Goal: Complete application form

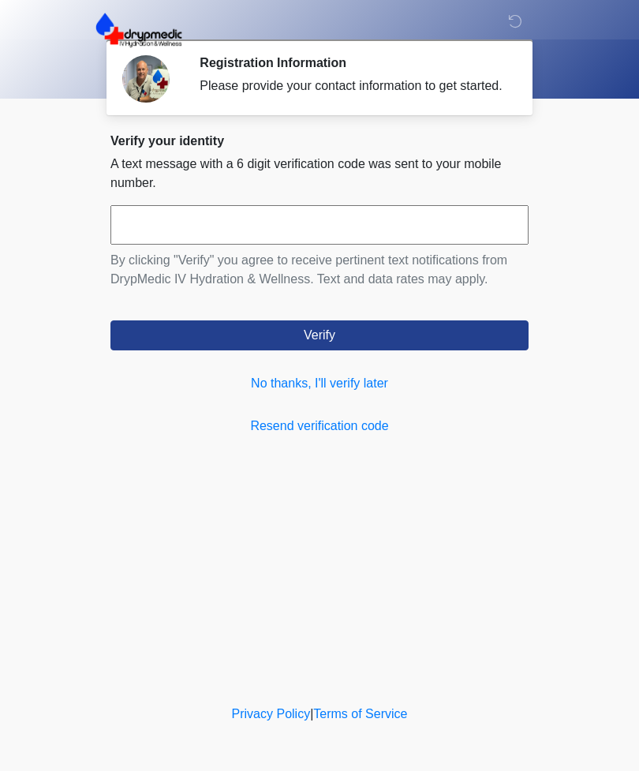
click at [187, 245] on input "text" at bounding box center [319, 224] width 418 height 39
type input "******"
click at [238, 345] on button "Verify" at bounding box center [319, 335] width 418 height 30
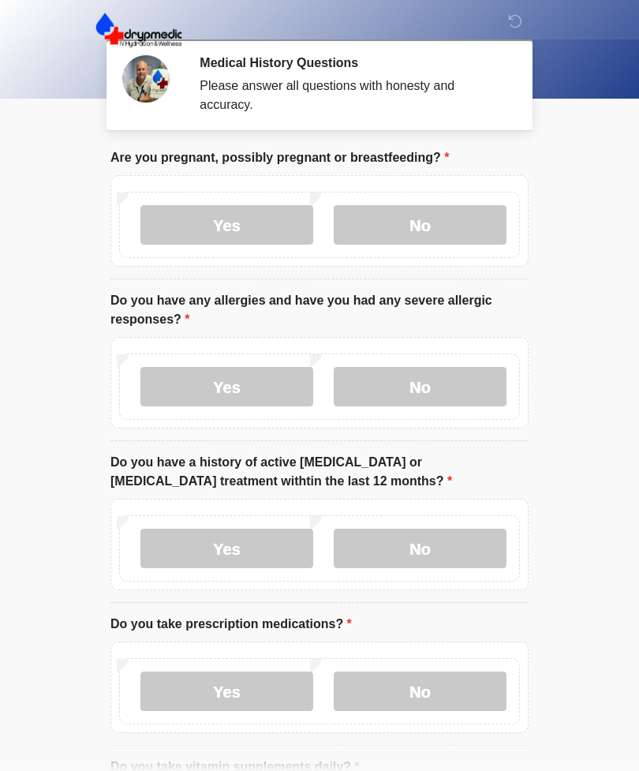
click at [443, 223] on label "No" at bounding box center [420, 224] width 173 height 39
click at [467, 385] on label "No" at bounding box center [420, 386] width 173 height 39
click at [472, 544] on label "No" at bounding box center [420, 548] width 173 height 39
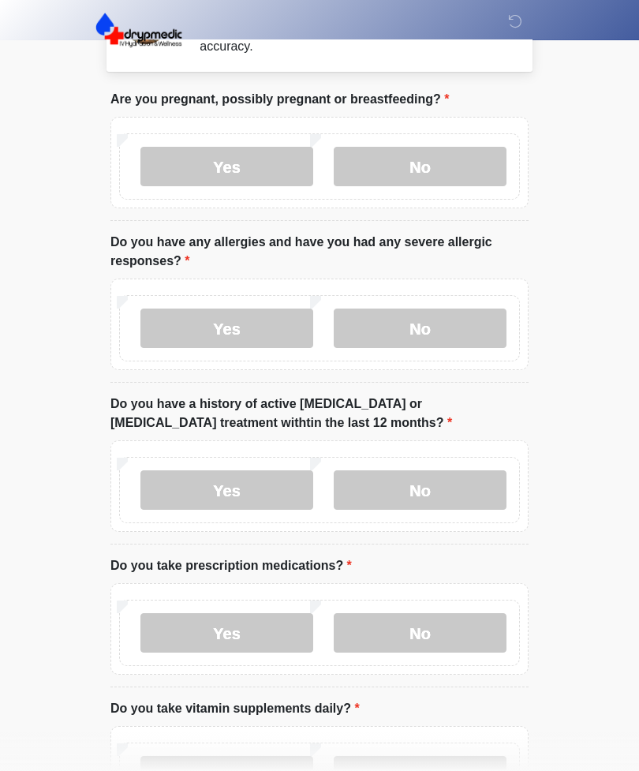
click at [473, 630] on label "No" at bounding box center [420, 632] width 173 height 39
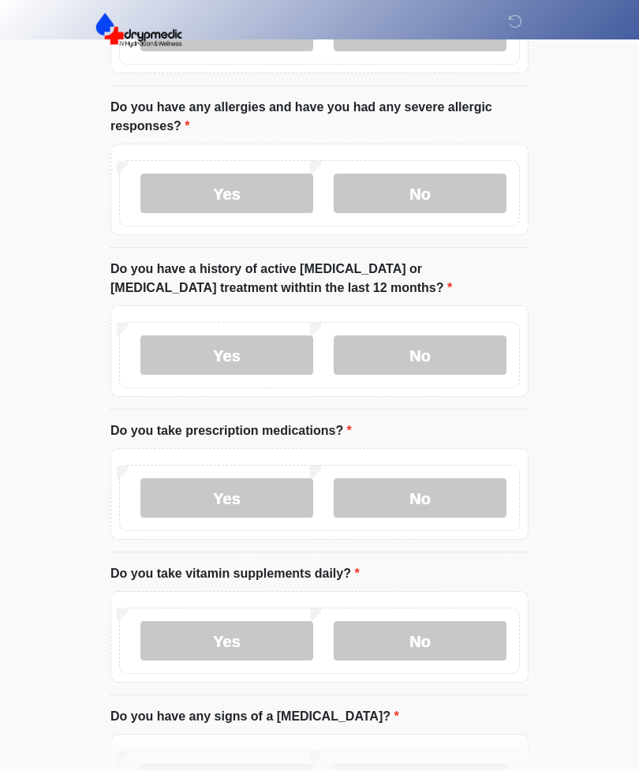
click at [465, 638] on label "No" at bounding box center [420, 640] width 173 height 39
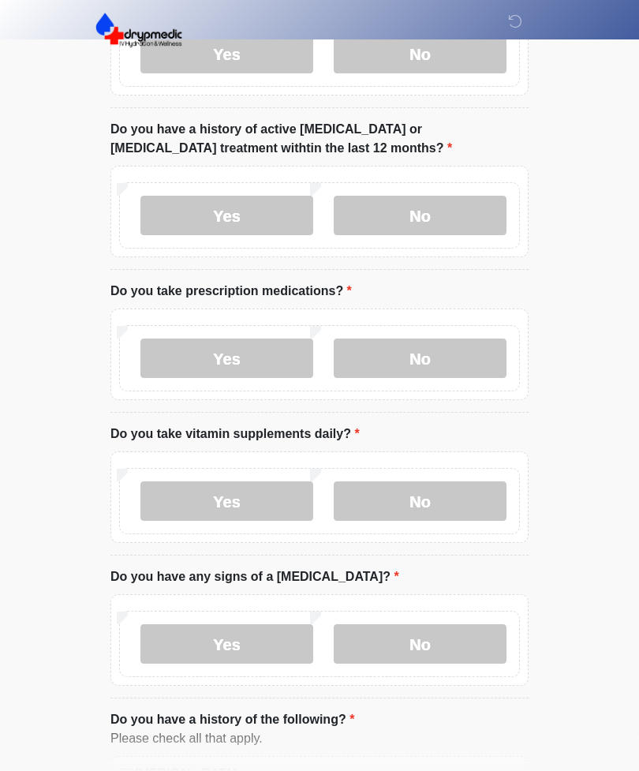
click at [476, 635] on label "No" at bounding box center [420, 643] width 173 height 39
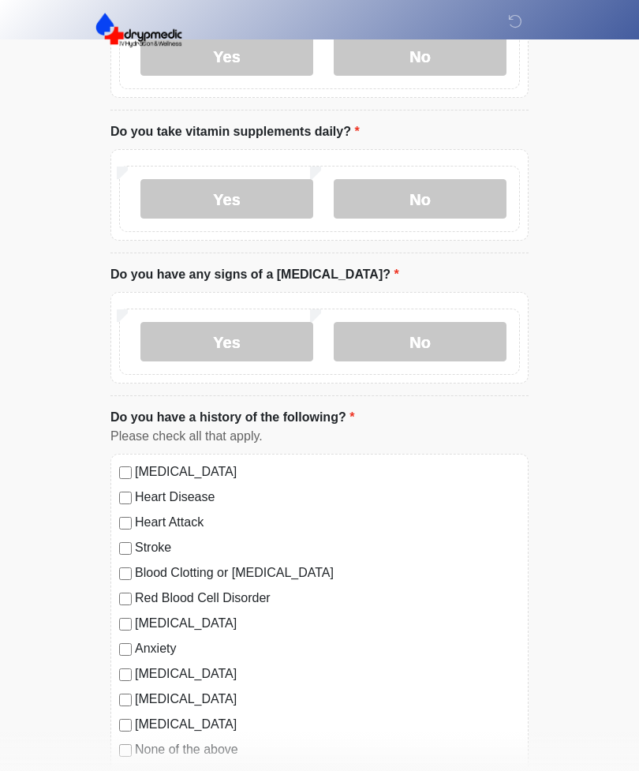
scroll to position [726, 0]
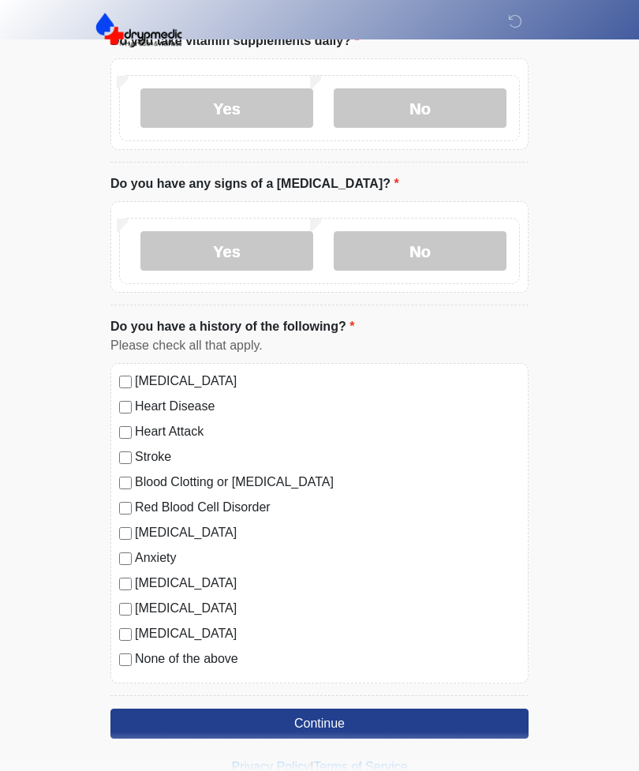
click at [221, 658] on label "None of the above" at bounding box center [327, 658] width 385 height 19
click at [396, 709] on button "Continue" at bounding box center [319, 724] width 418 height 30
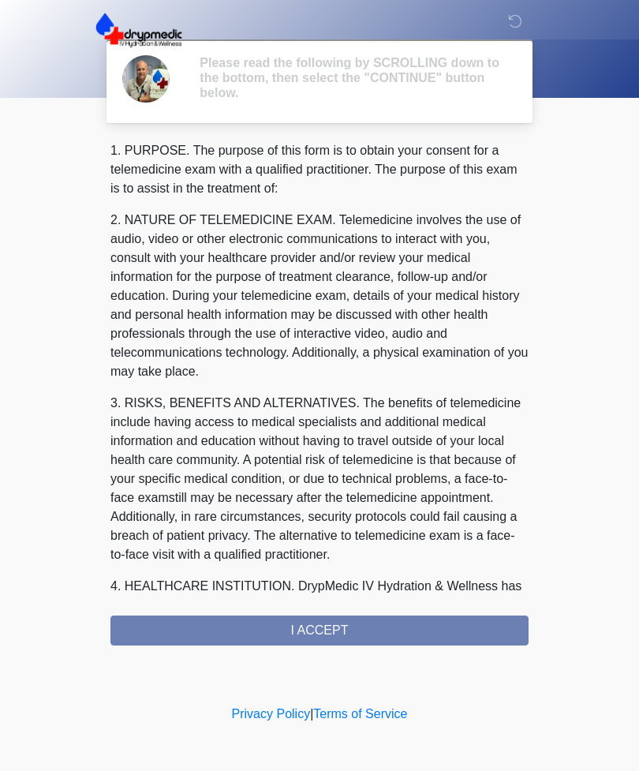
scroll to position [0, 0]
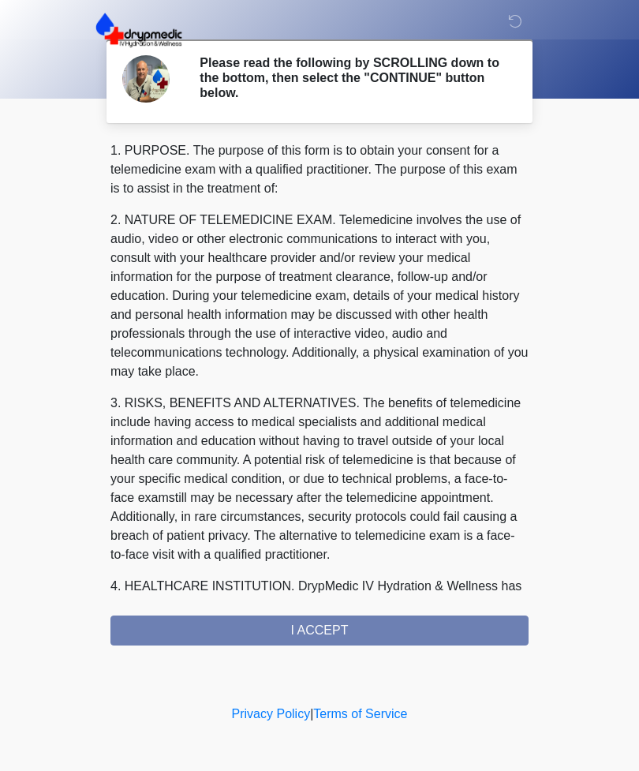
click at [380, 627] on div "1. PURPOSE. The purpose of this form is to obtain your consent for a telemedici…" at bounding box center [319, 393] width 418 height 504
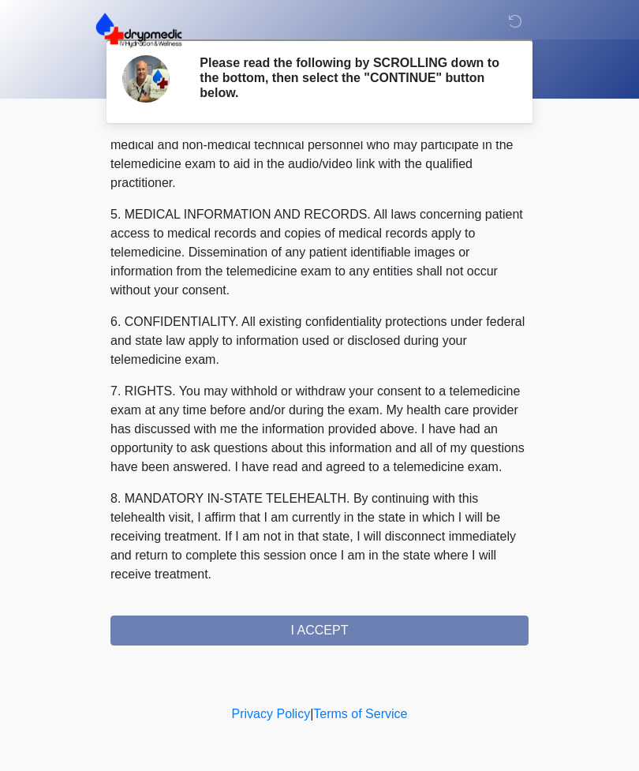
scroll to position [479, 0]
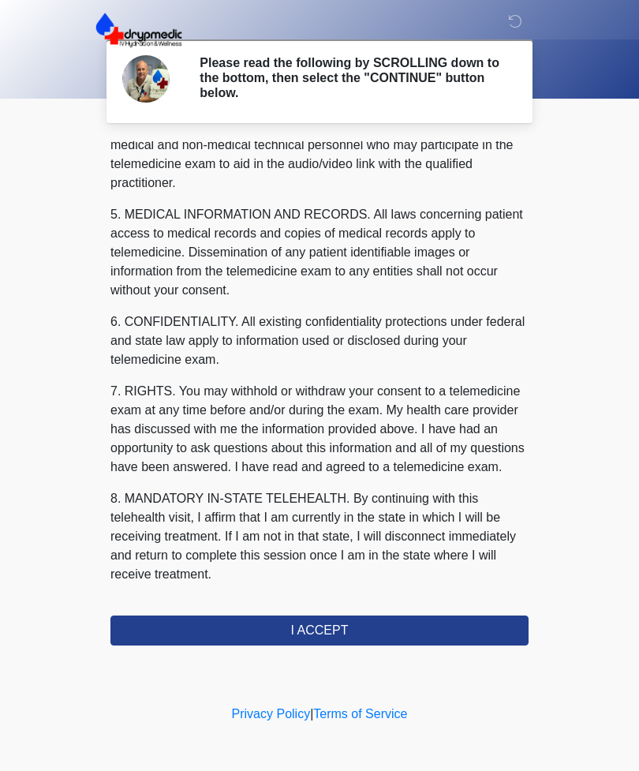
click at [359, 623] on button "I ACCEPT" at bounding box center [319, 631] width 418 height 30
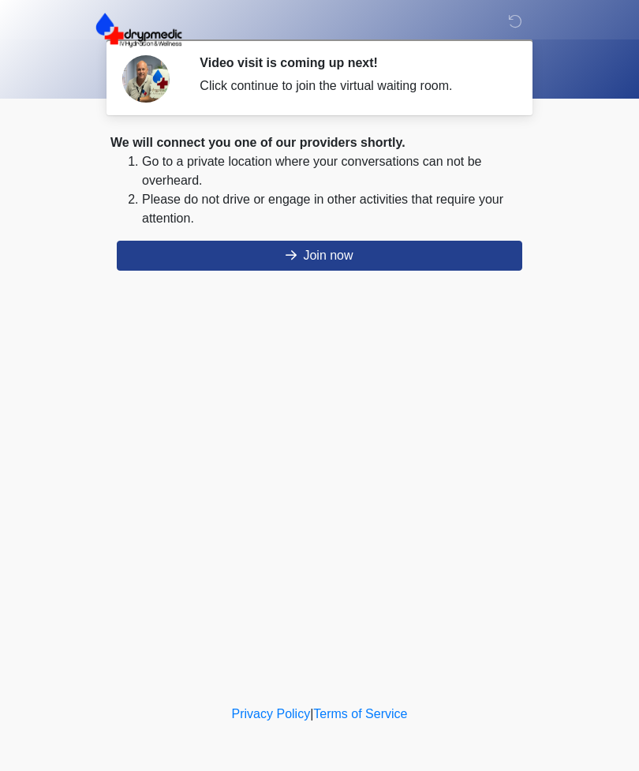
click at [406, 257] on button "Join now" at bounding box center [320, 256] width 406 height 30
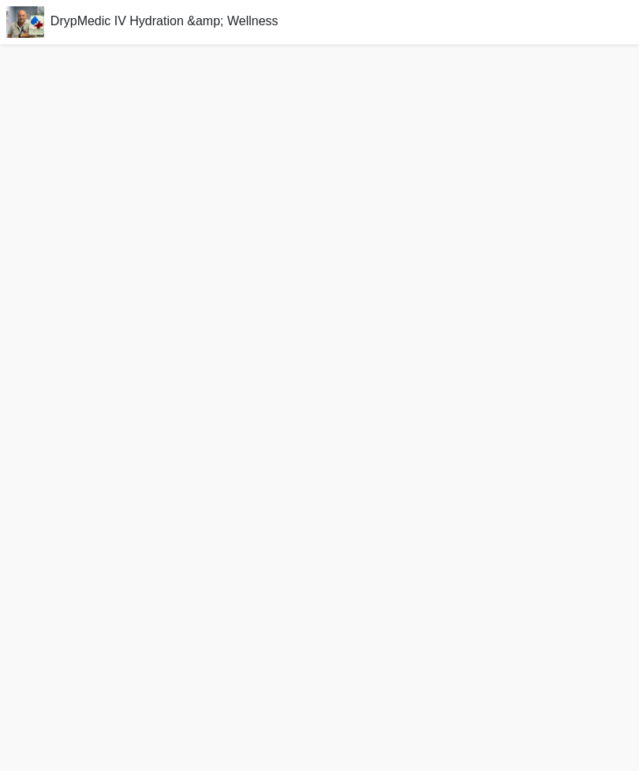
scroll to position [28, 0]
